Goal: Contribute content: Add original content to the website for others to see

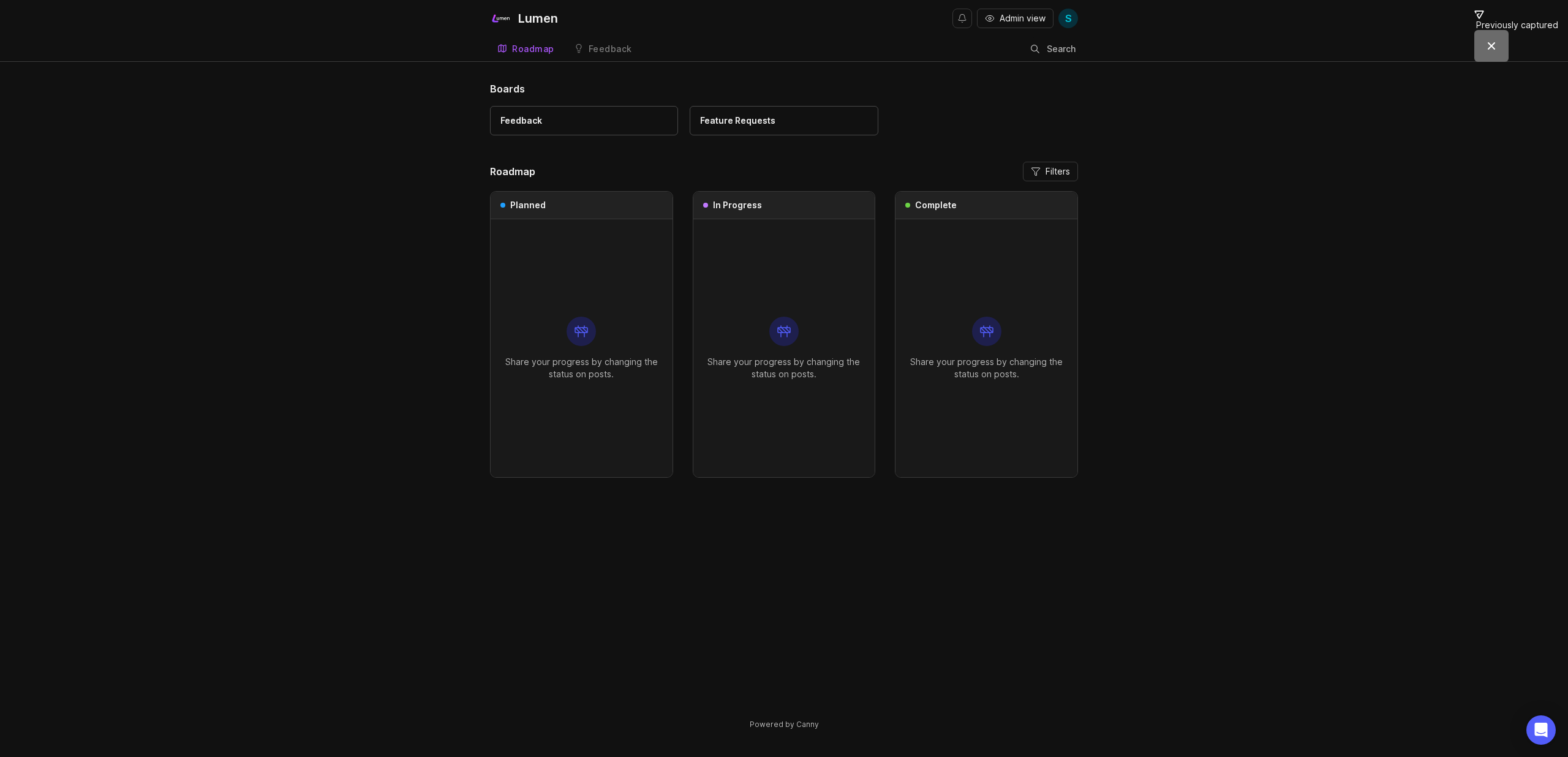
click at [574, 324] on icon at bounding box center [581, 331] width 14 height 14
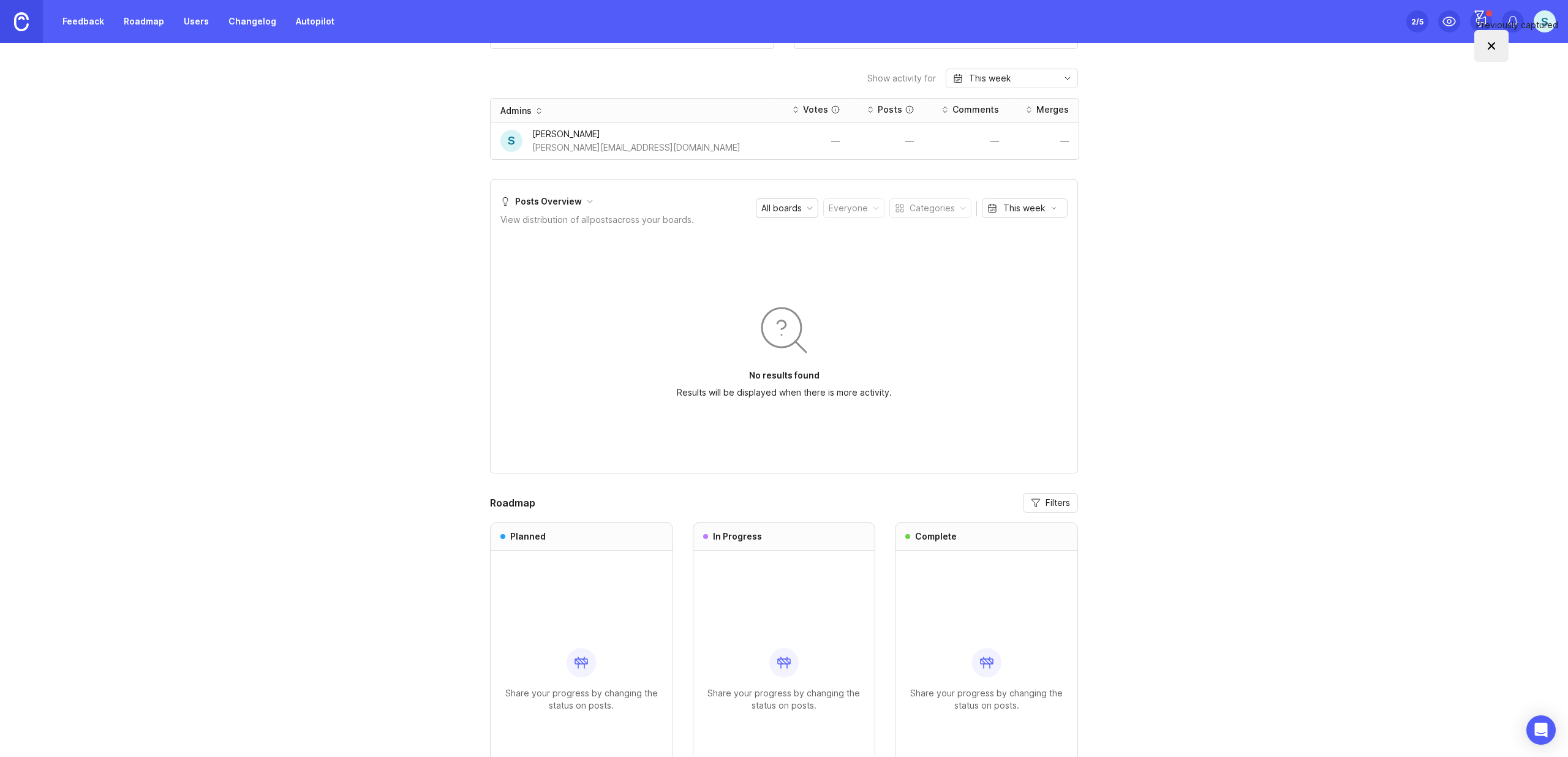
scroll to position [772, 0]
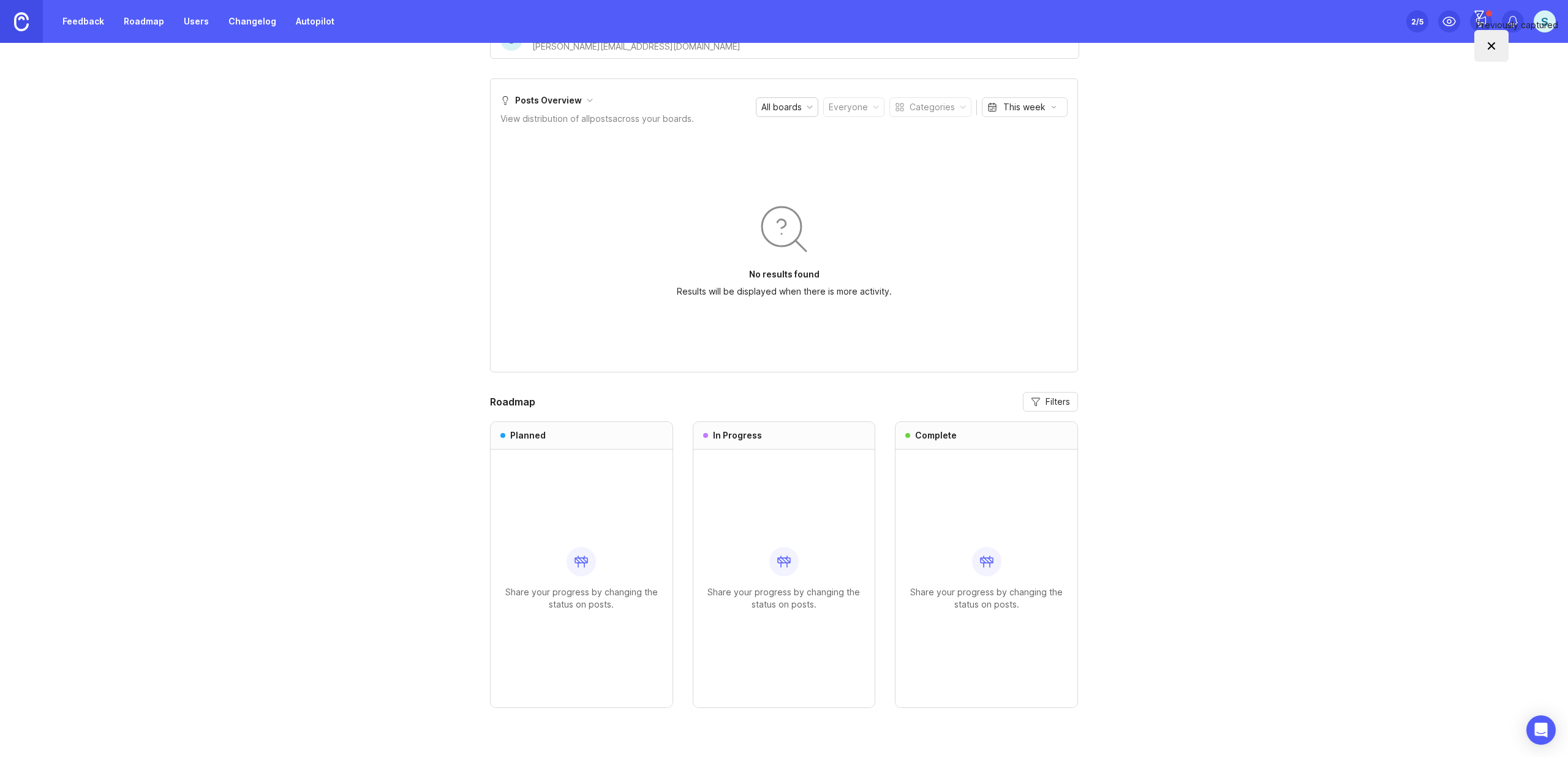
click at [574, 544] on div "Share your progress by changing the status on posts." at bounding box center [582, 578] width 162 height 257
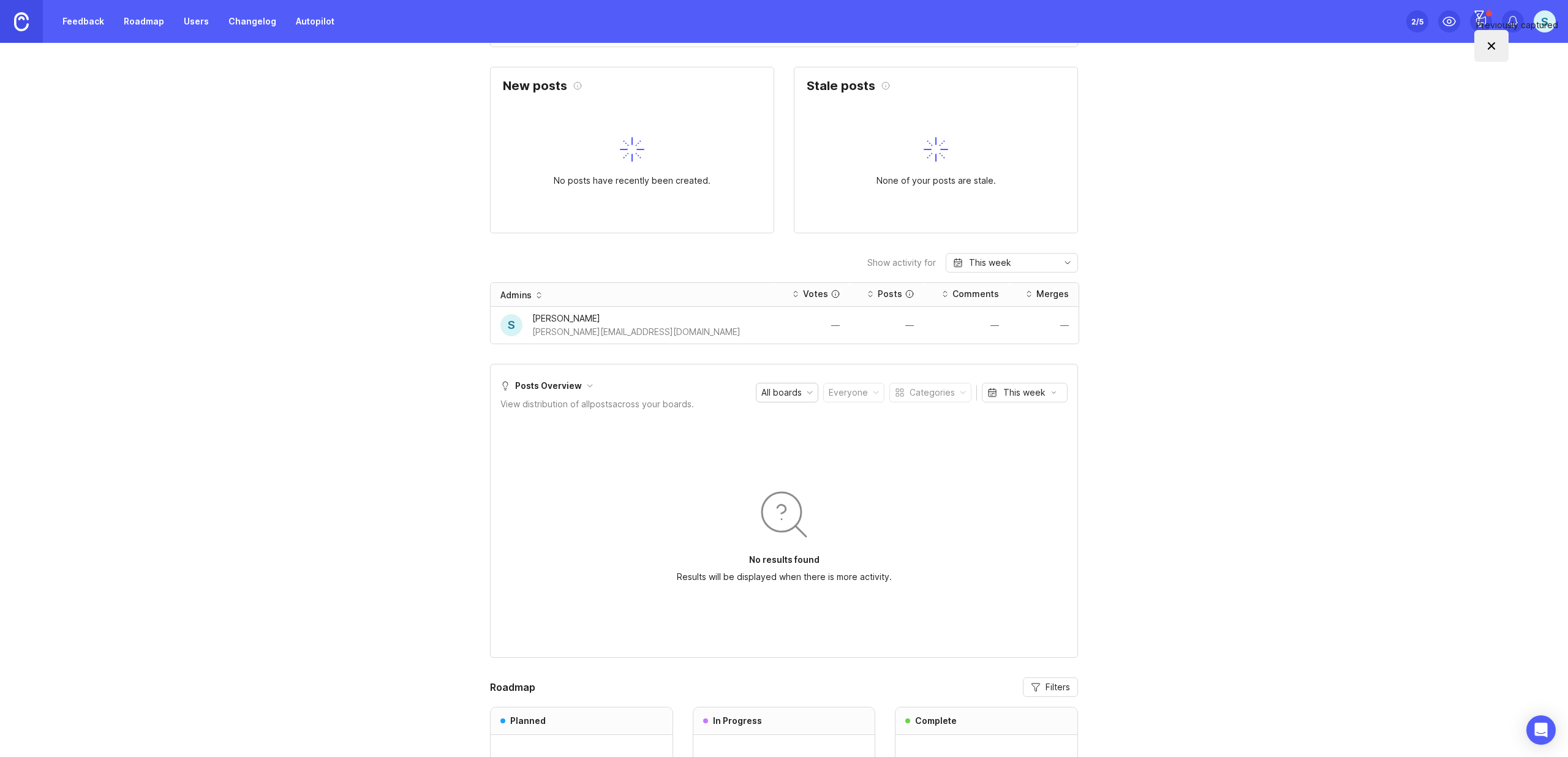
scroll to position [478, 0]
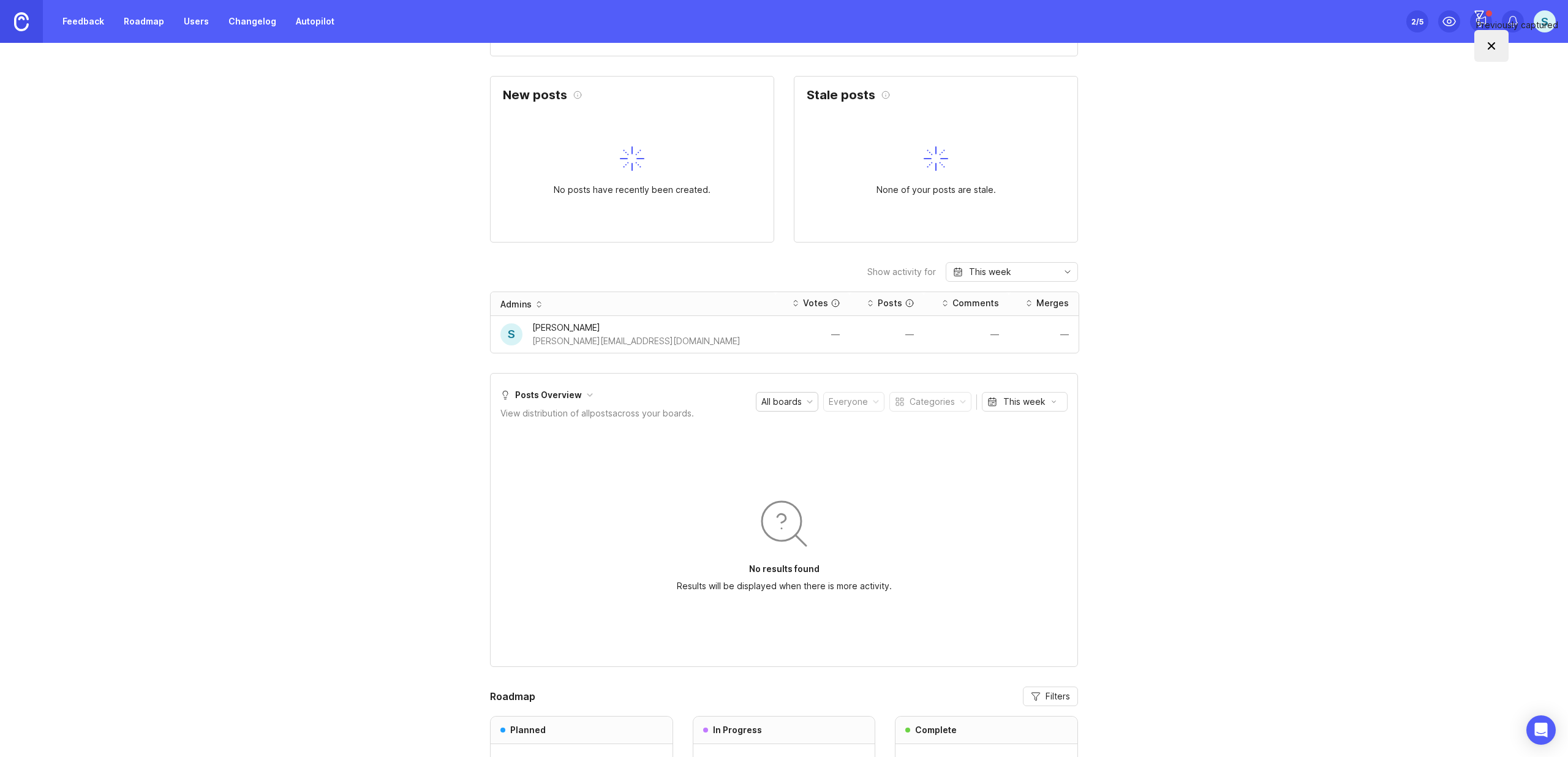
click at [558, 462] on div "No results found Results will be displayed when there is more activity." at bounding box center [784, 543] width 567 height 227
click at [767, 401] on div "All boards" at bounding box center [781, 401] width 41 height 14
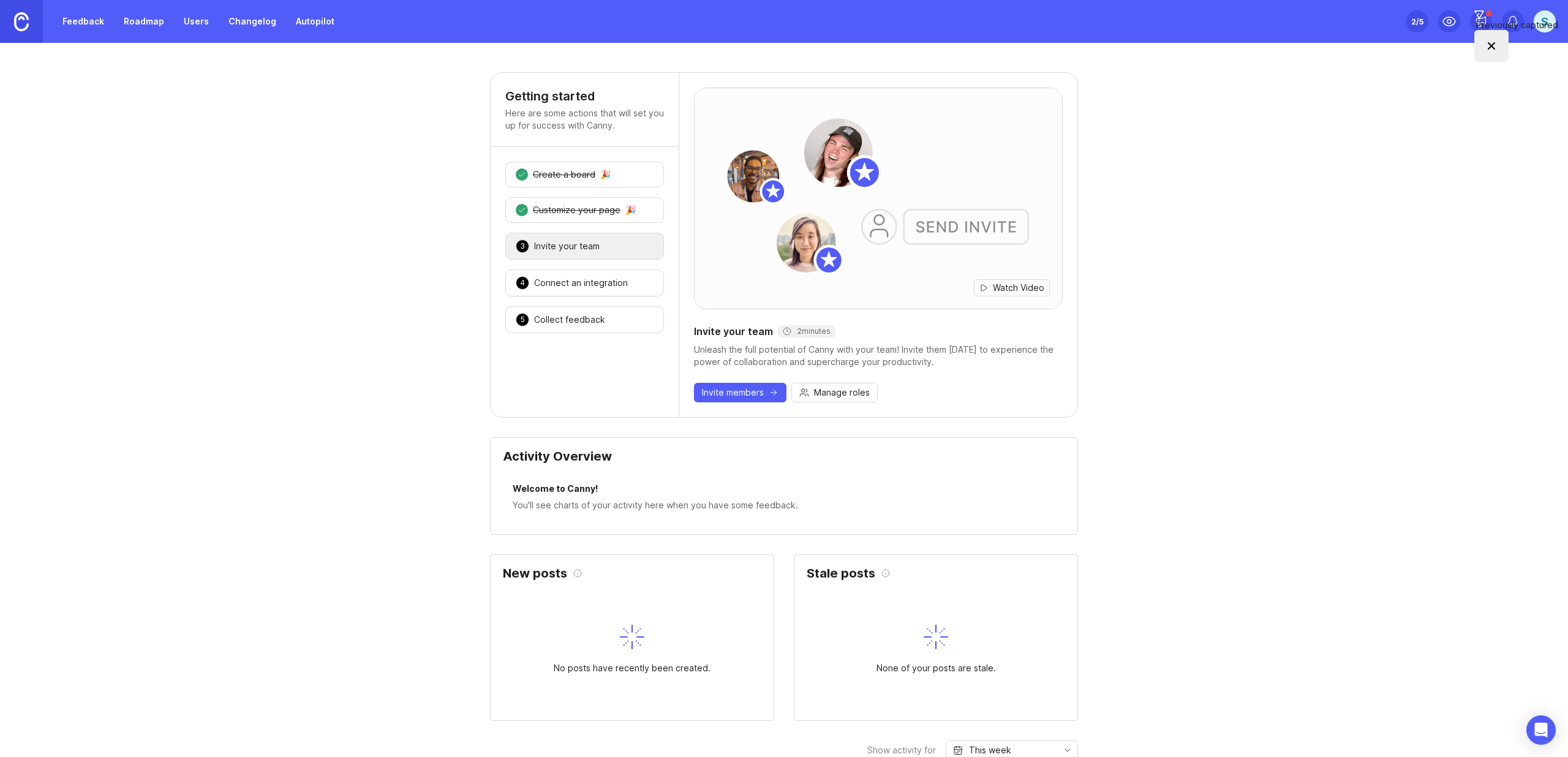
click at [133, 17] on link "Roadmap" at bounding box center [143, 22] width 55 height 22
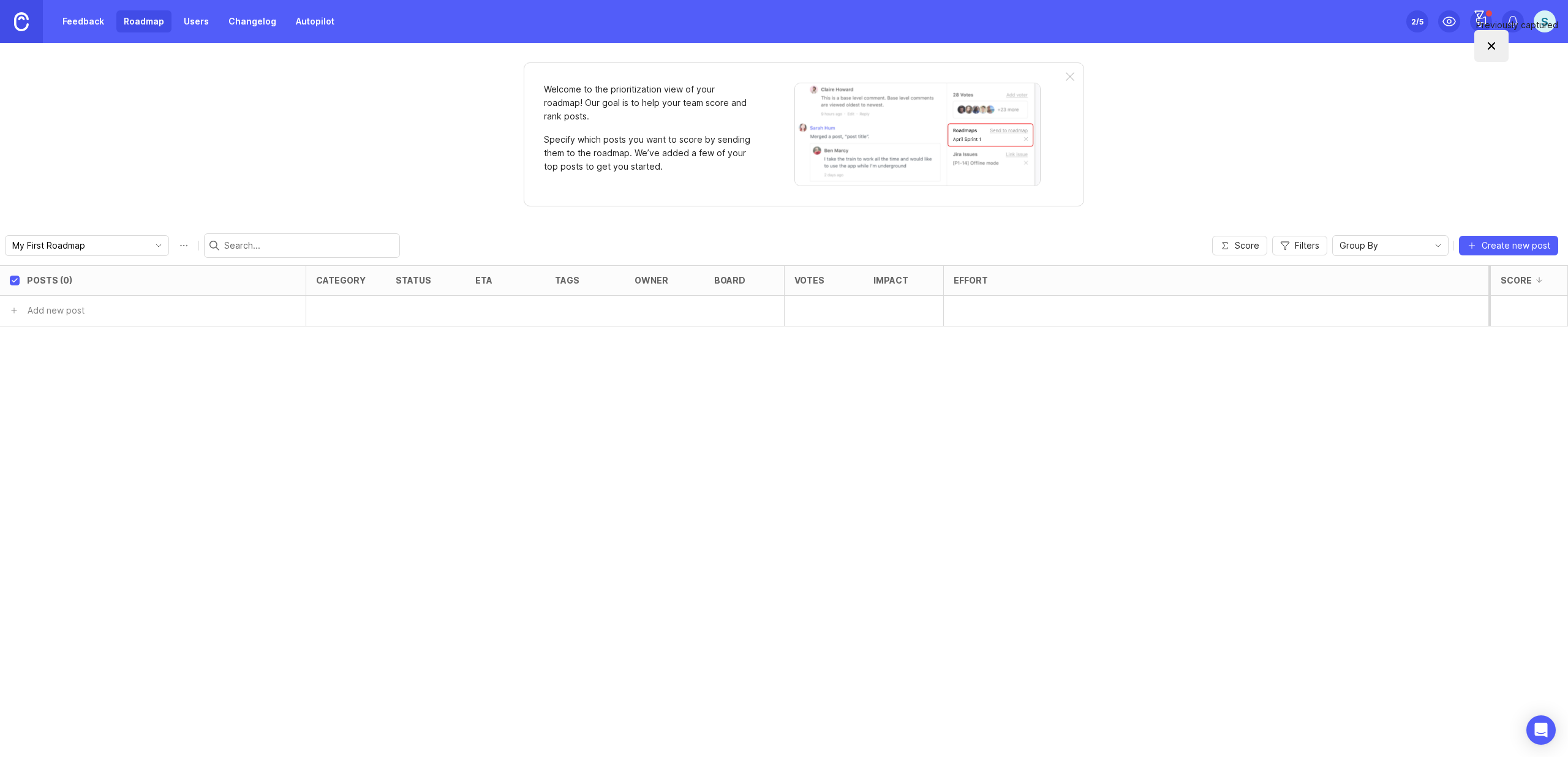
click at [1492, 248] on span "Create new post" at bounding box center [1516, 246] width 68 height 13
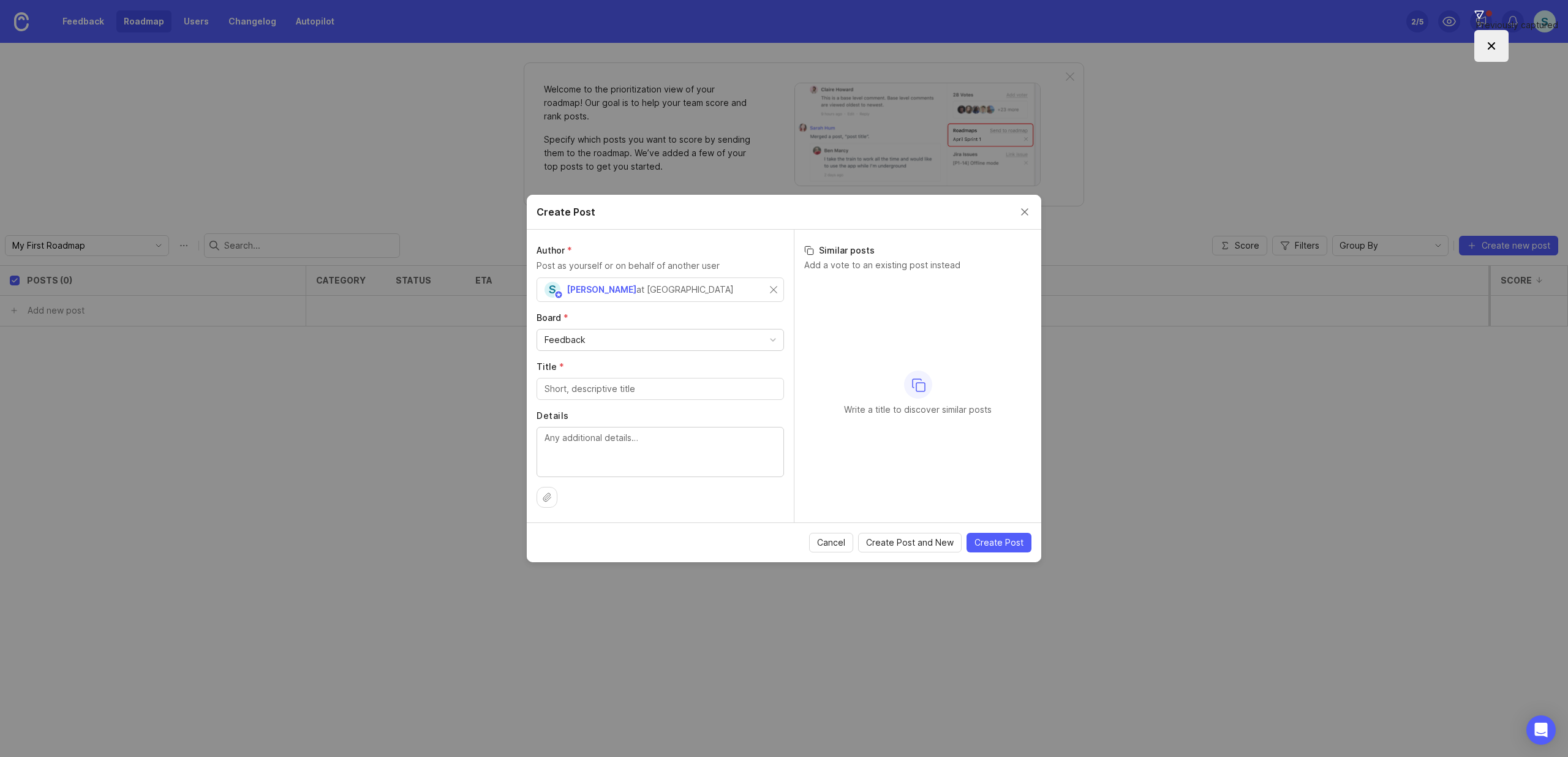
click at [611, 335] on div "Feedback" at bounding box center [659, 339] width 246 height 21
click at [594, 393] on input "Title *" at bounding box center [660, 388] width 231 height 14
click at [572, 388] on input "Integrate Microsoft Entra (Identity)" at bounding box center [660, 388] width 231 height 14
click at [722, 392] on input "Integration | Microsoft Entra (Identity)" at bounding box center [660, 388] width 231 height 14
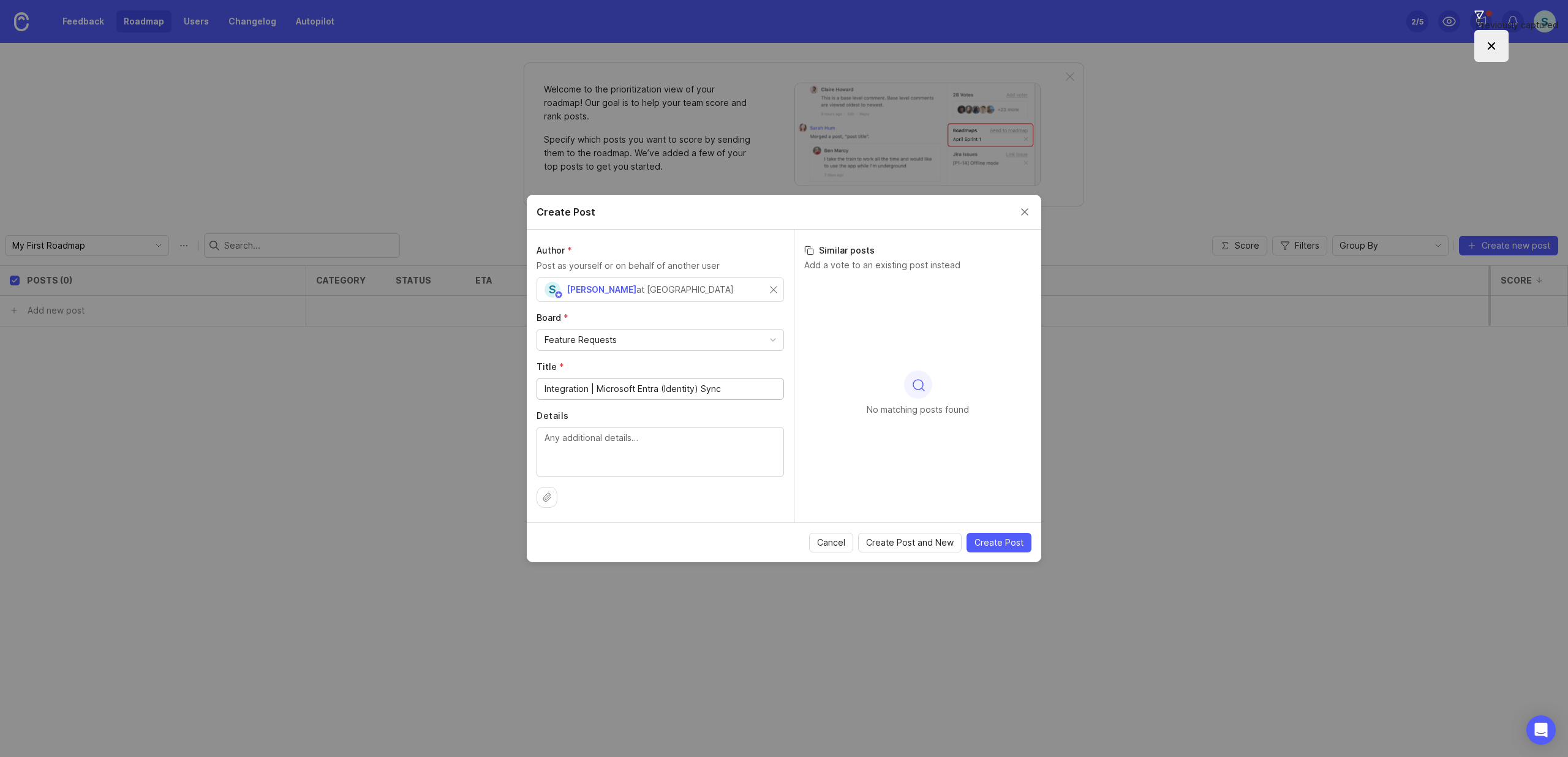
type input "Integration | Microsoft Entra (Identity) Sync"
click at [625, 440] on textarea "Details" at bounding box center [660, 451] width 231 height 41
type textarea "S"
type textarea "Per MSP Client Sync to show Active Users, MFA Status"
click at [1008, 546] on span "Create Post" at bounding box center [999, 543] width 49 height 13
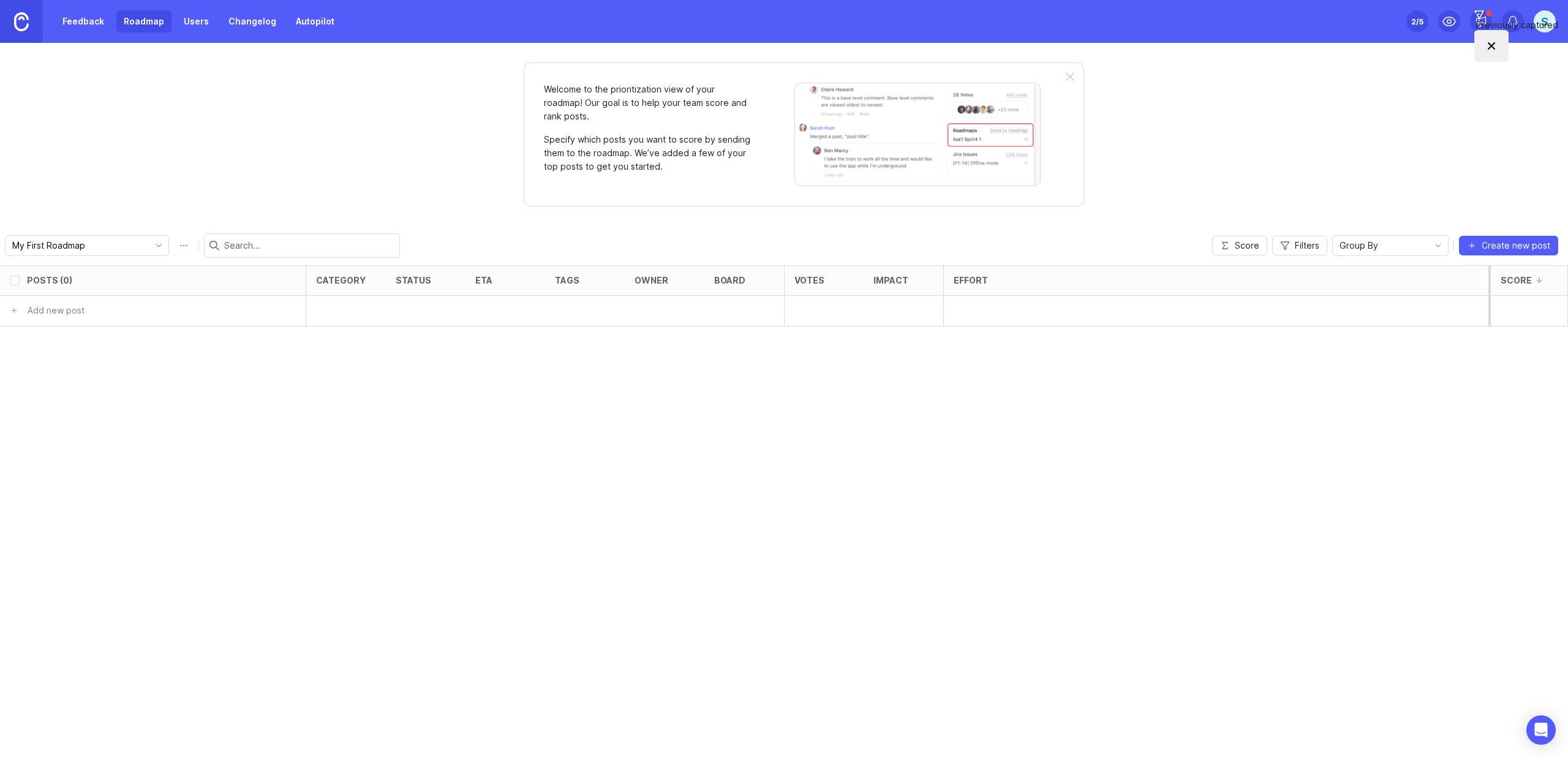
checkbox input "false"
click at [406, 311] on div "open" at bounding box center [406, 311] width 23 height 11
click at [147, 307] on h6 "Integration | Microsoft Entra (Identity) Sync" at bounding box center [142, 311] width 184 height 13
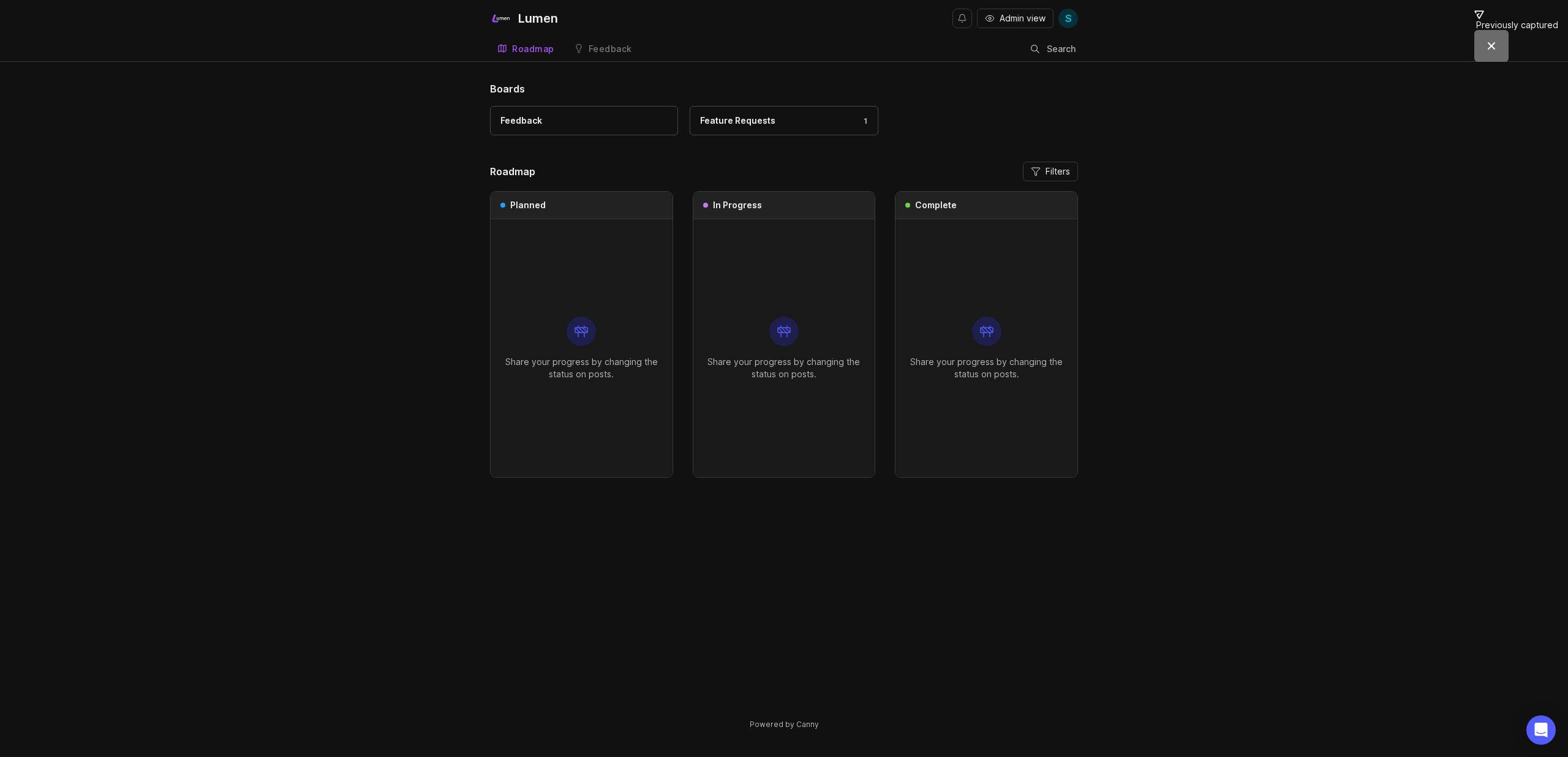
click at [583, 120] on div "Feedback" at bounding box center [585, 120] width 168 height 14
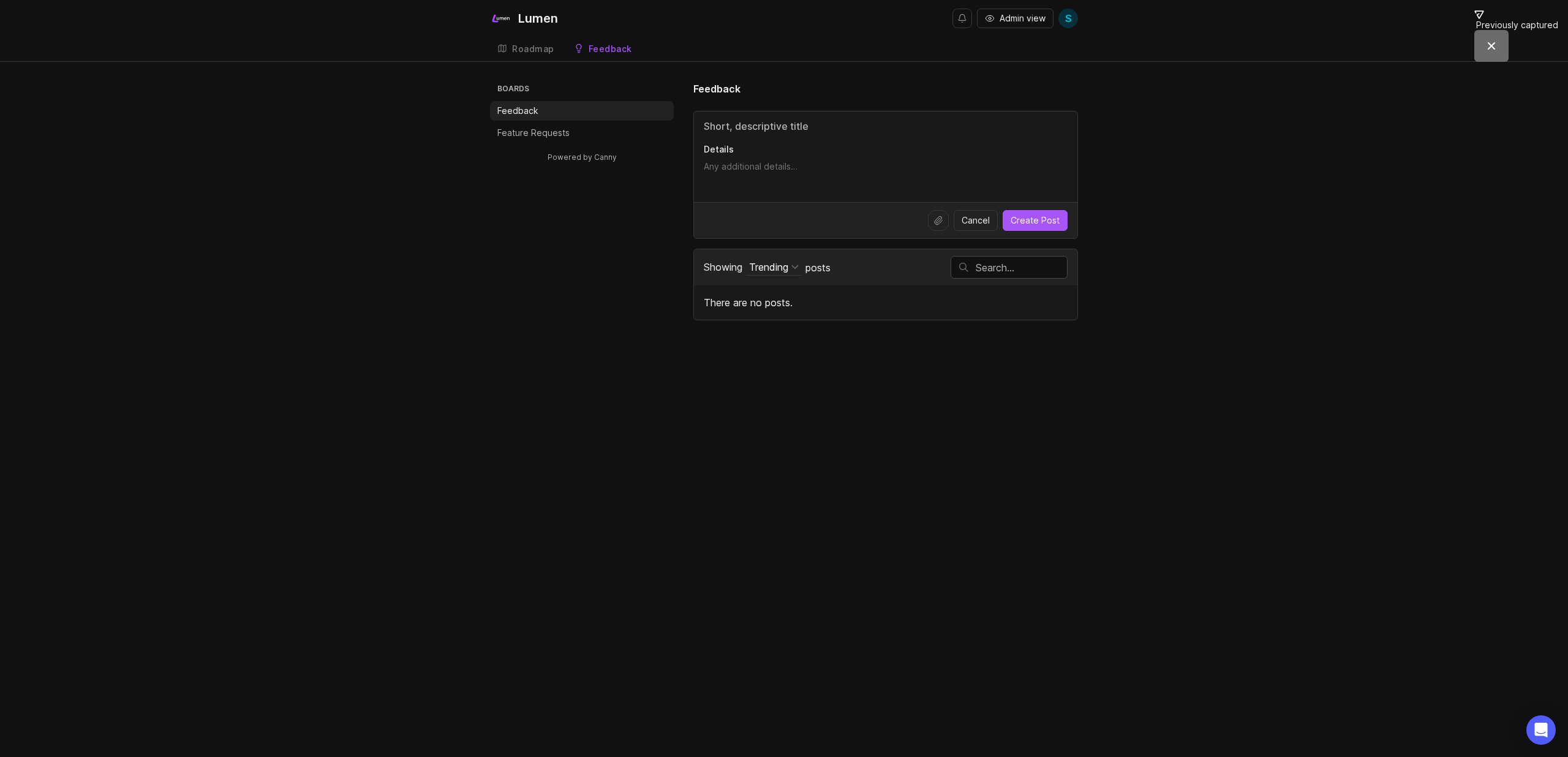
click at [539, 133] on p "Feature Requests" at bounding box center [533, 133] width 72 height 13
click at [499, 203] on div "Boards Feedback Feature Requests Powered by Canny Feature Requests Details Canc…" at bounding box center [784, 214] width 588 height 267
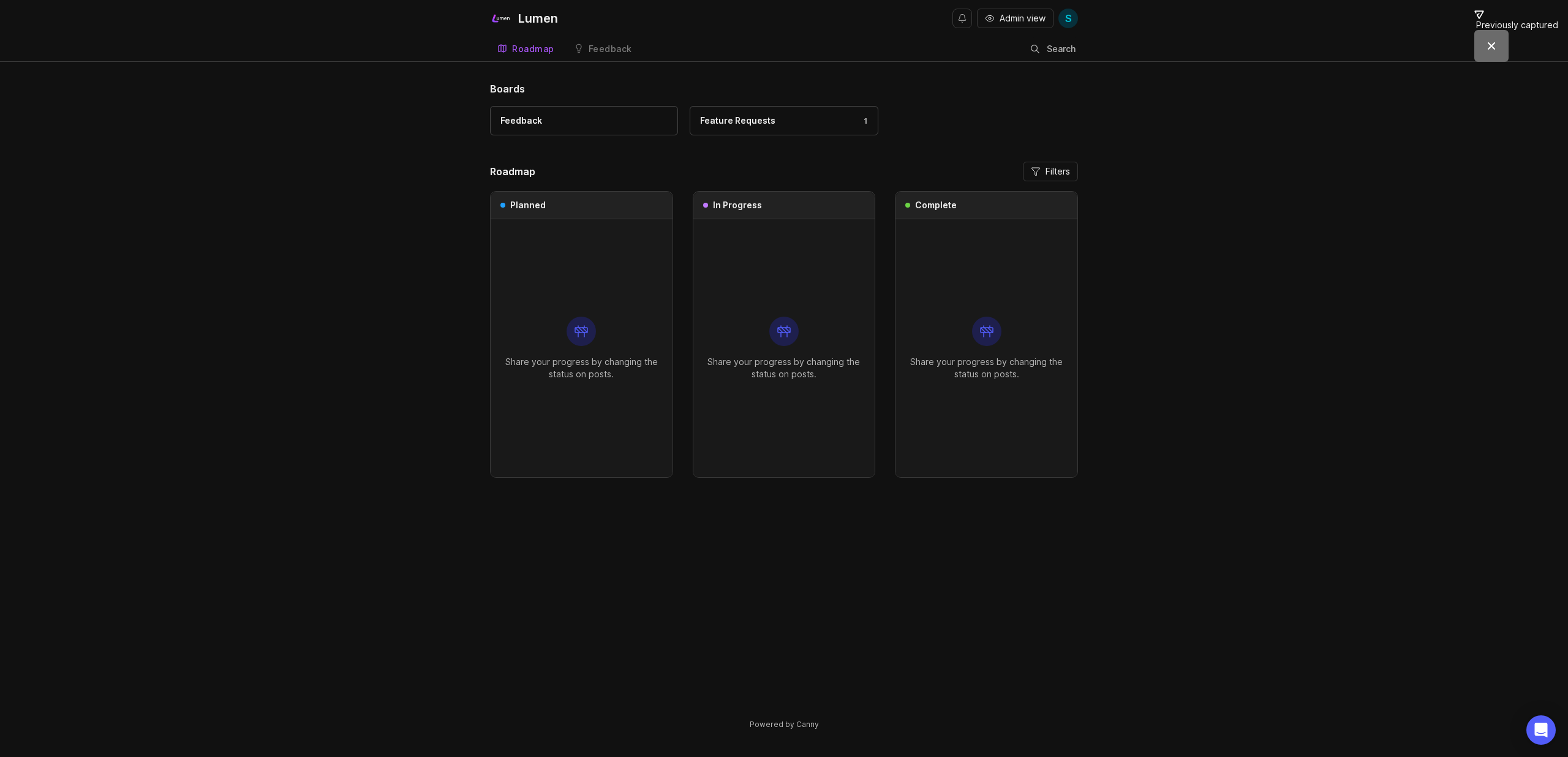
click at [760, 127] on div "Feature Requests" at bounding box center [738, 120] width 76 height 14
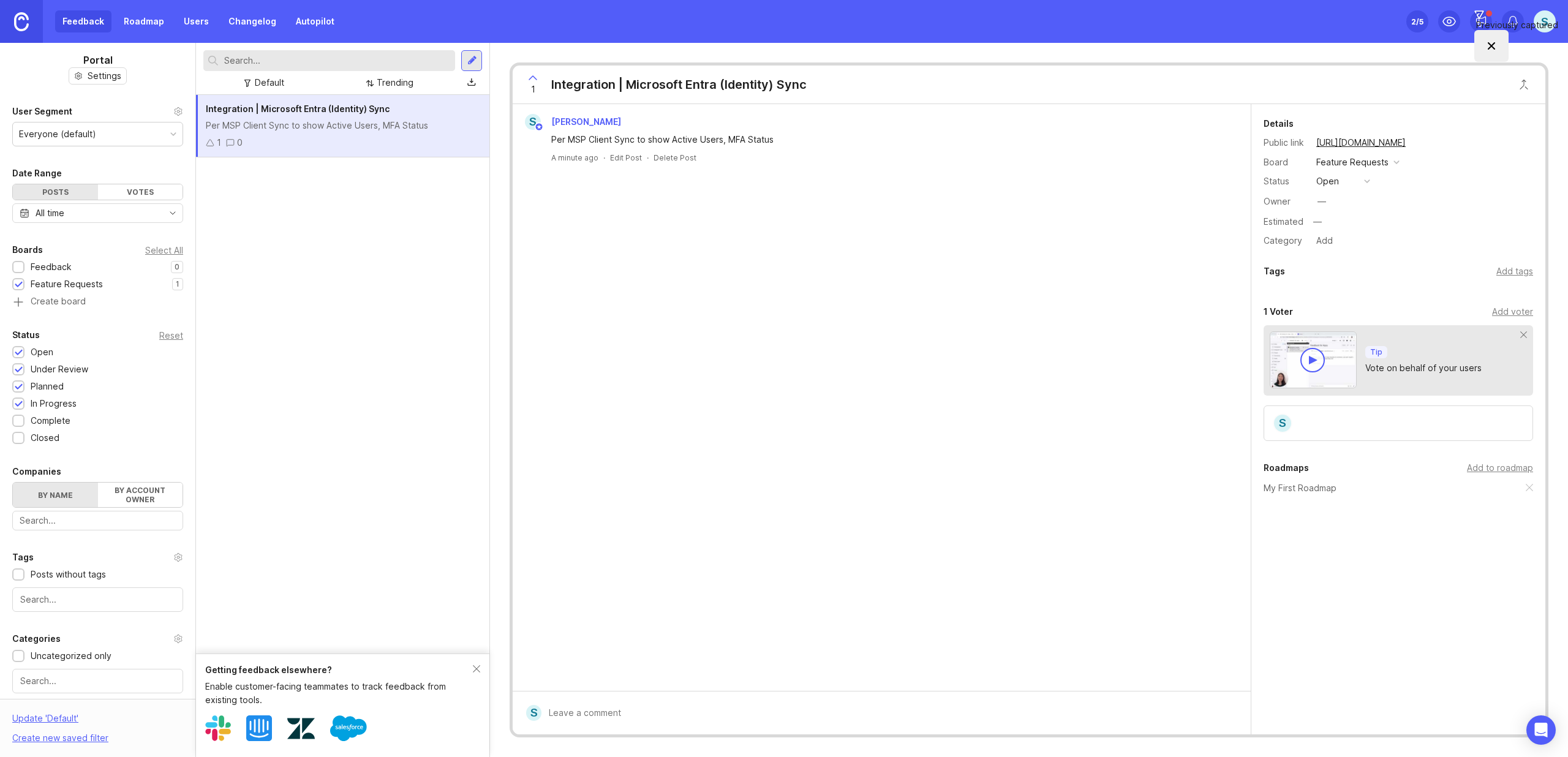
click at [89, 23] on div "Feedback Roadmap Users Changelog Autopilot" at bounding box center [198, 22] width 286 height 22
click at [74, 22] on div "Feedback Roadmap Users Changelog Autopilot" at bounding box center [198, 22] width 286 height 22
click at [28, 31] on img at bounding box center [22, 22] width 14 height 19
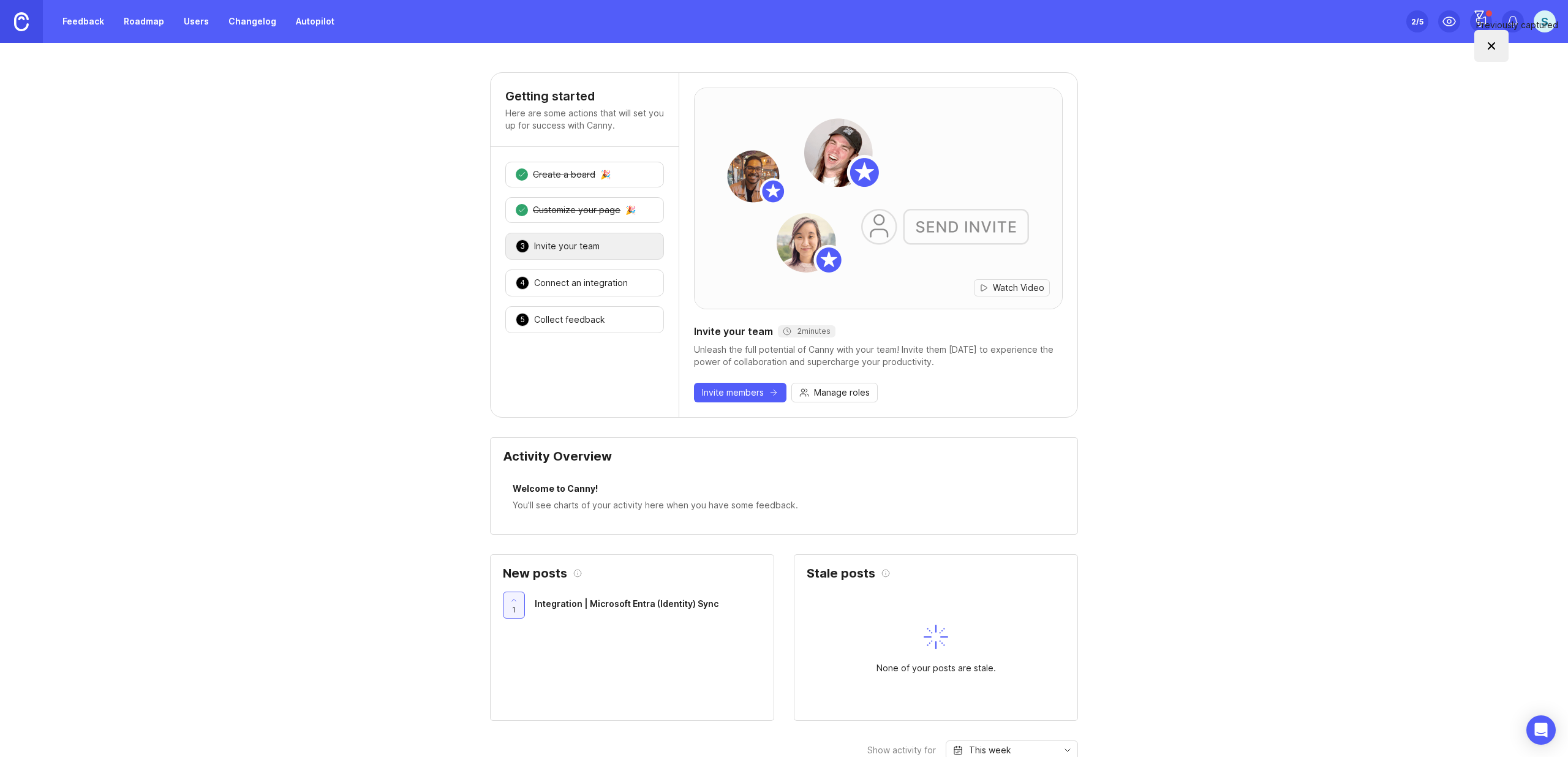
click at [76, 24] on link "Feedback" at bounding box center [83, 22] width 57 height 22
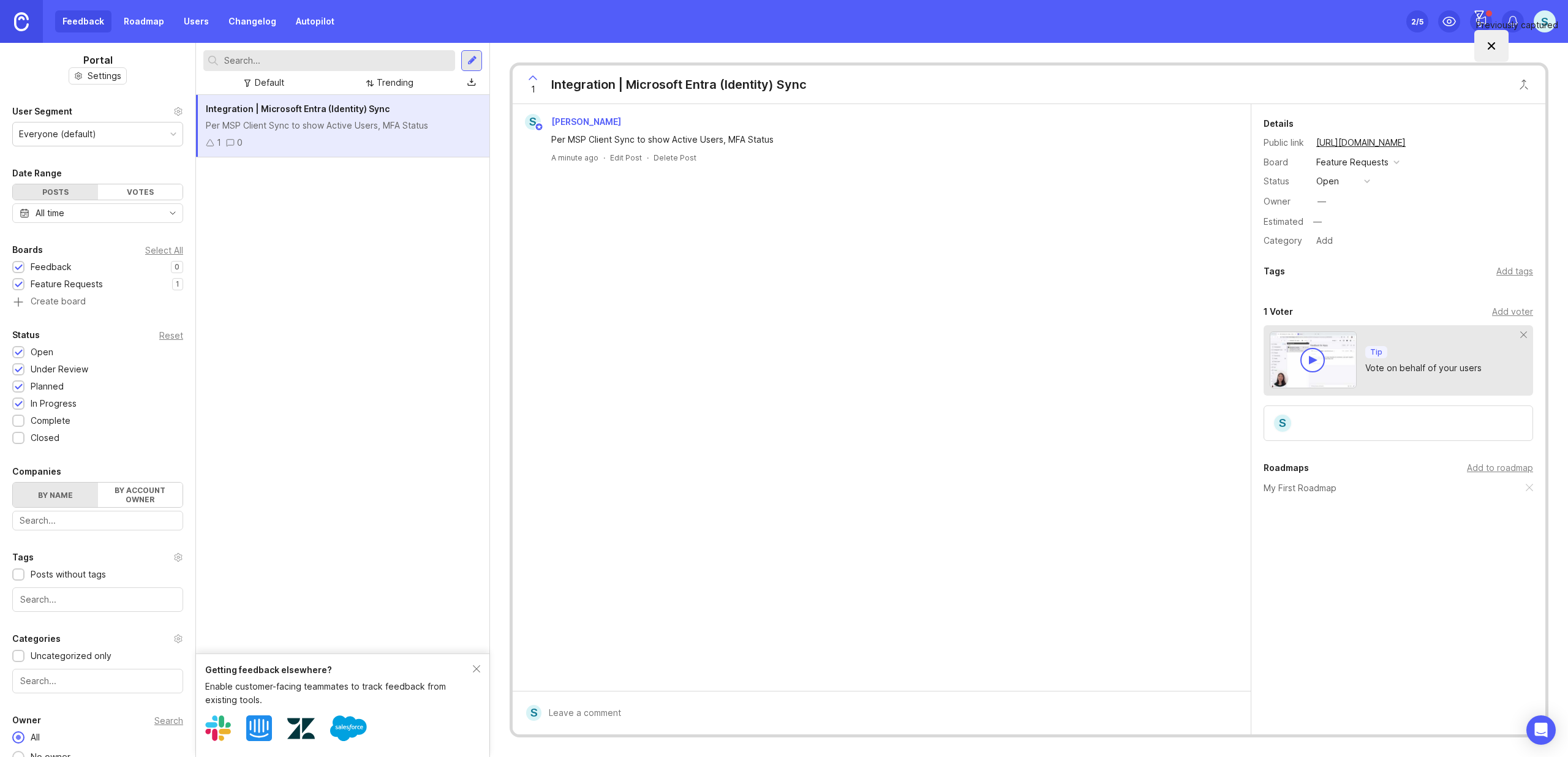
click at [486, 62] on div "Default Trending" at bounding box center [343, 69] width 294 height 52
click at [475, 60] on div at bounding box center [472, 60] width 10 height 11
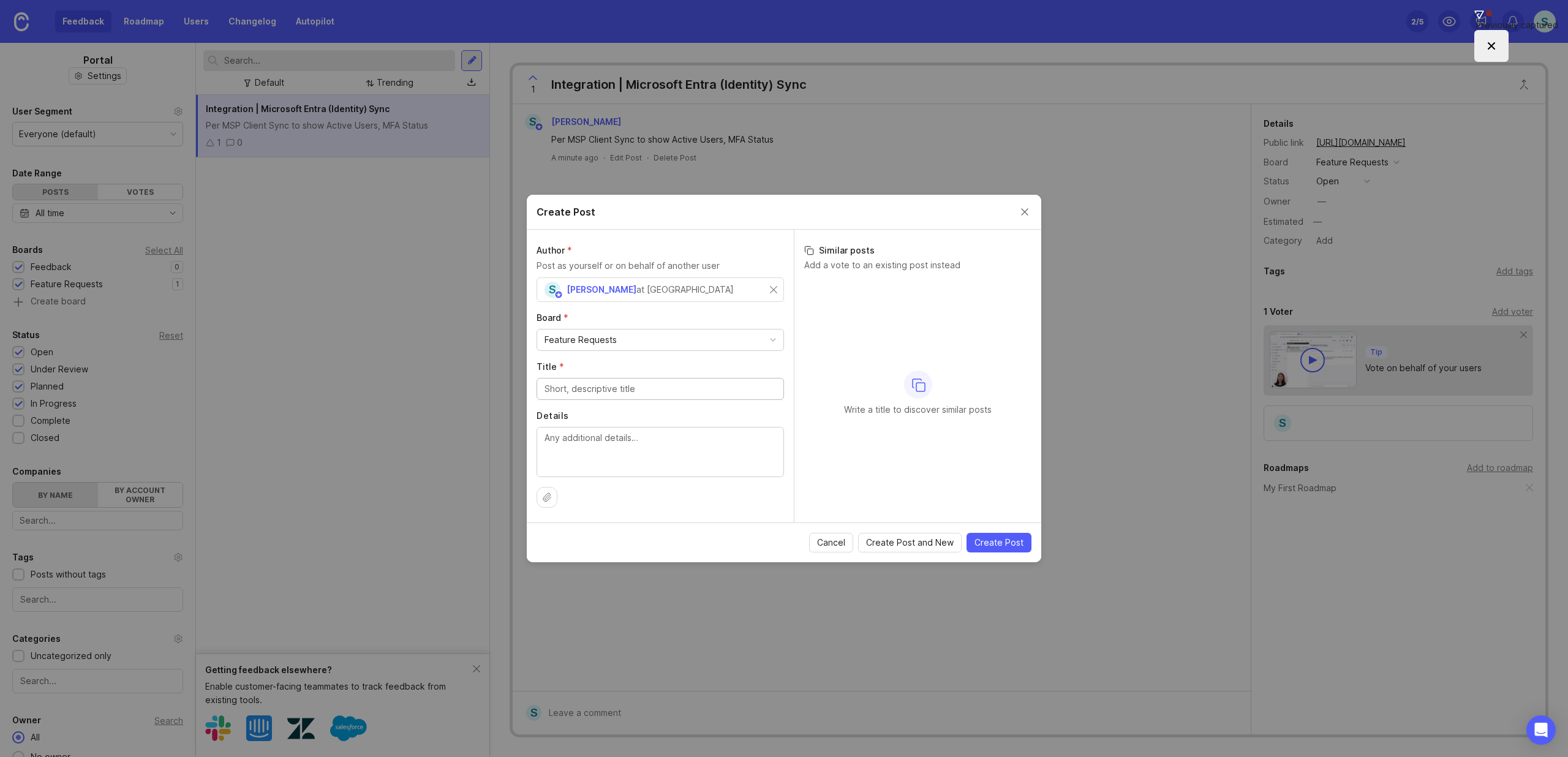
click at [606, 386] on input "Title *" at bounding box center [660, 388] width 231 height 14
type input "A"
type input "PDF Upload to Knowledge Base"
click at [995, 543] on span "Create Post" at bounding box center [999, 543] width 49 height 13
